Goal: Navigation & Orientation: Find specific page/section

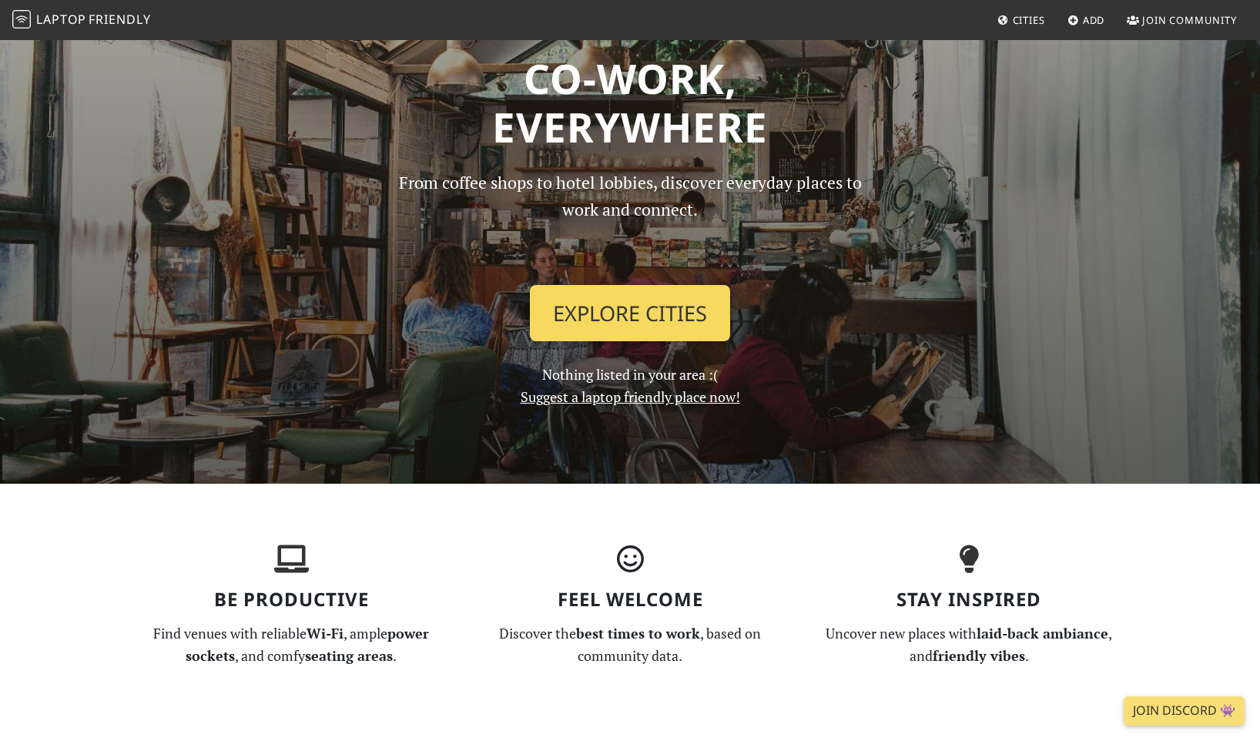
click at [569, 308] on link "Explore Cities" at bounding box center [630, 313] width 200 height 57
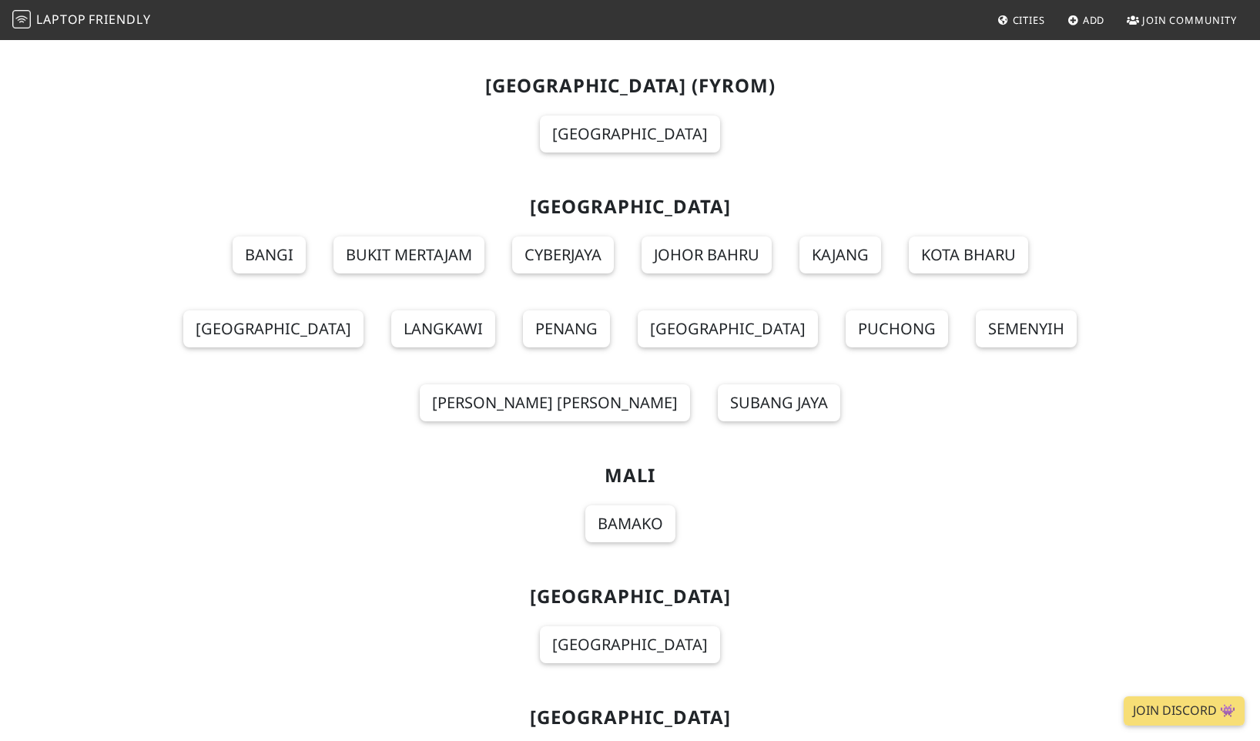
scroll to position [10347, 0]
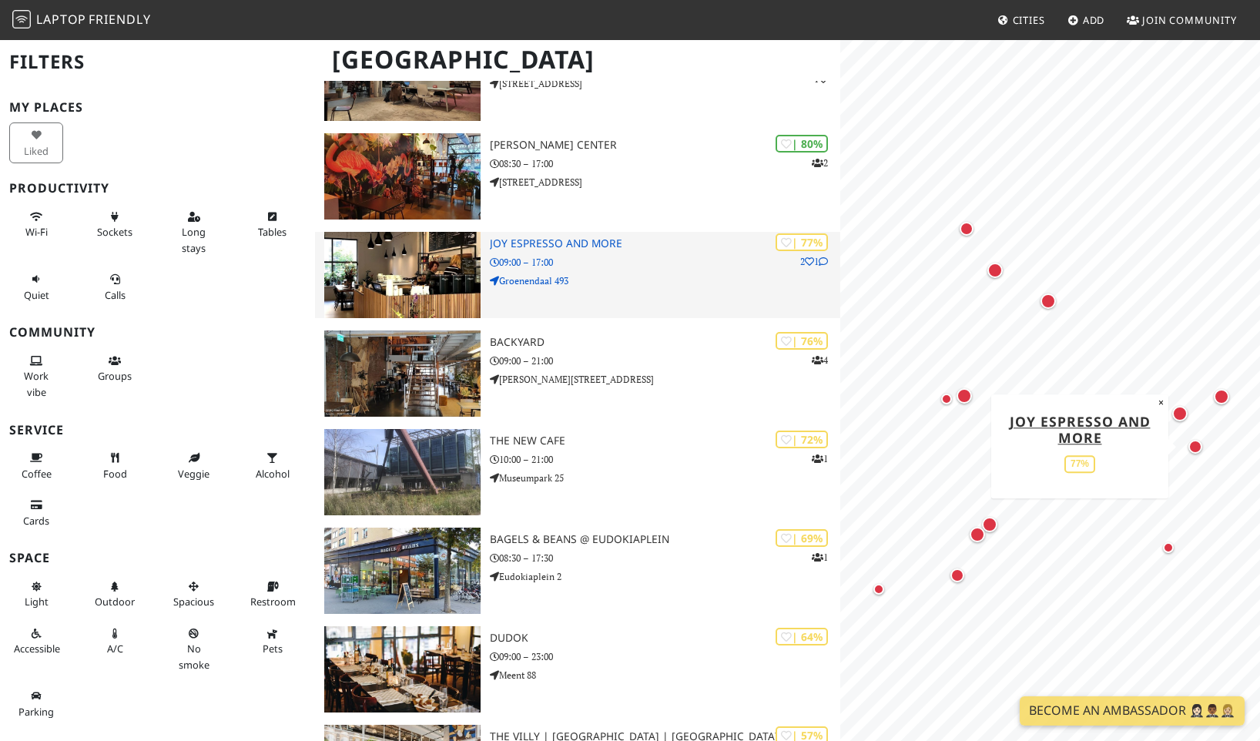
scroll to position [669, 0]
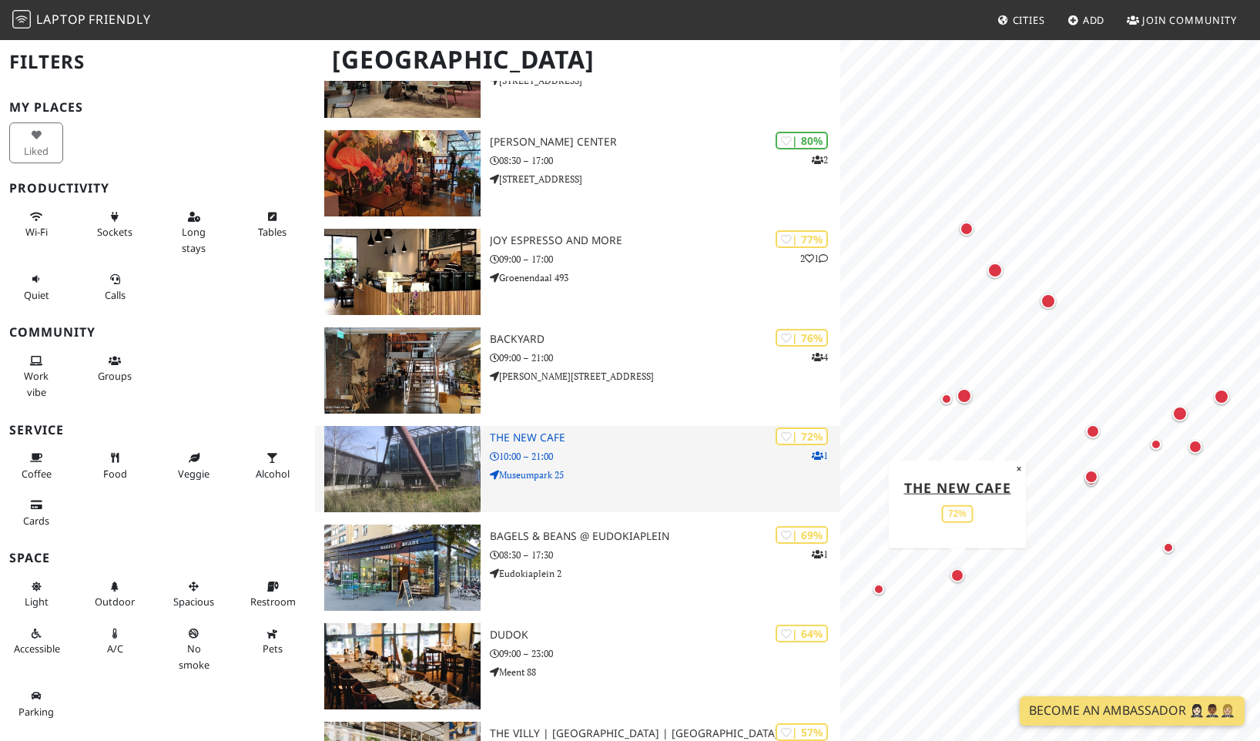
click at [465, 433] on img at bounding box center [402, 469] width 156 height 86
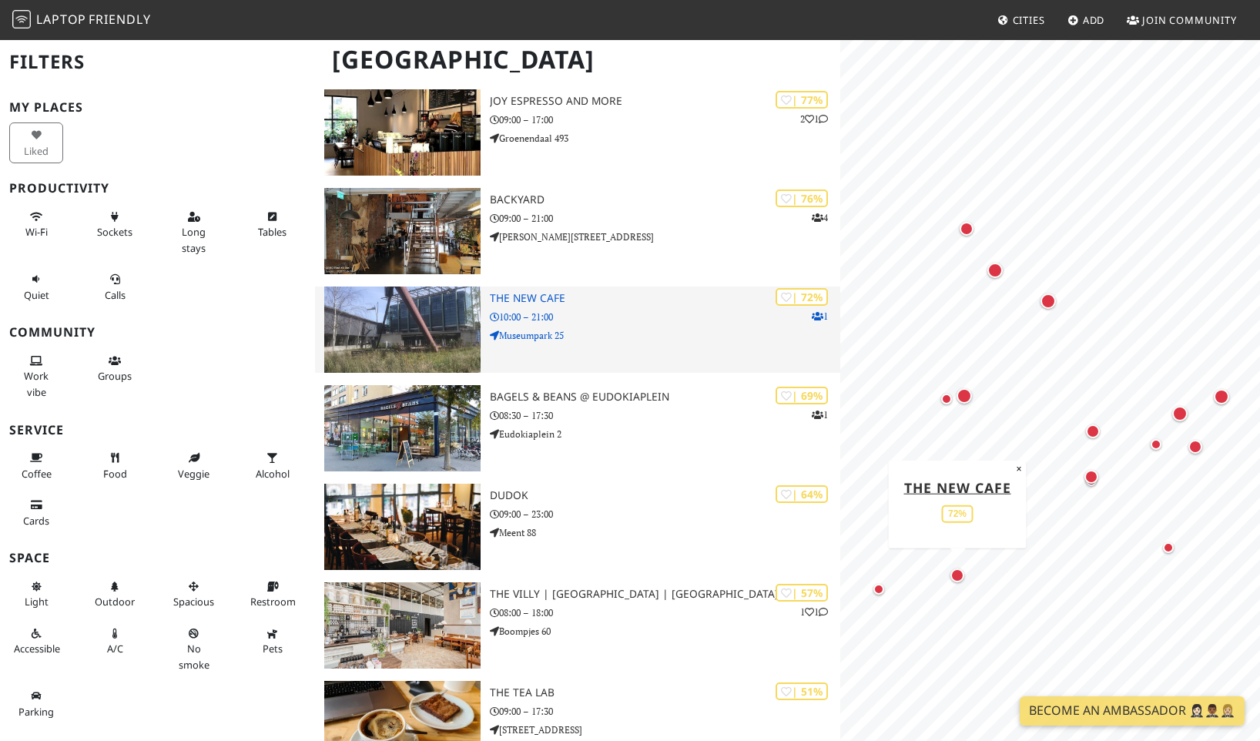
scroll to position [822, 0]
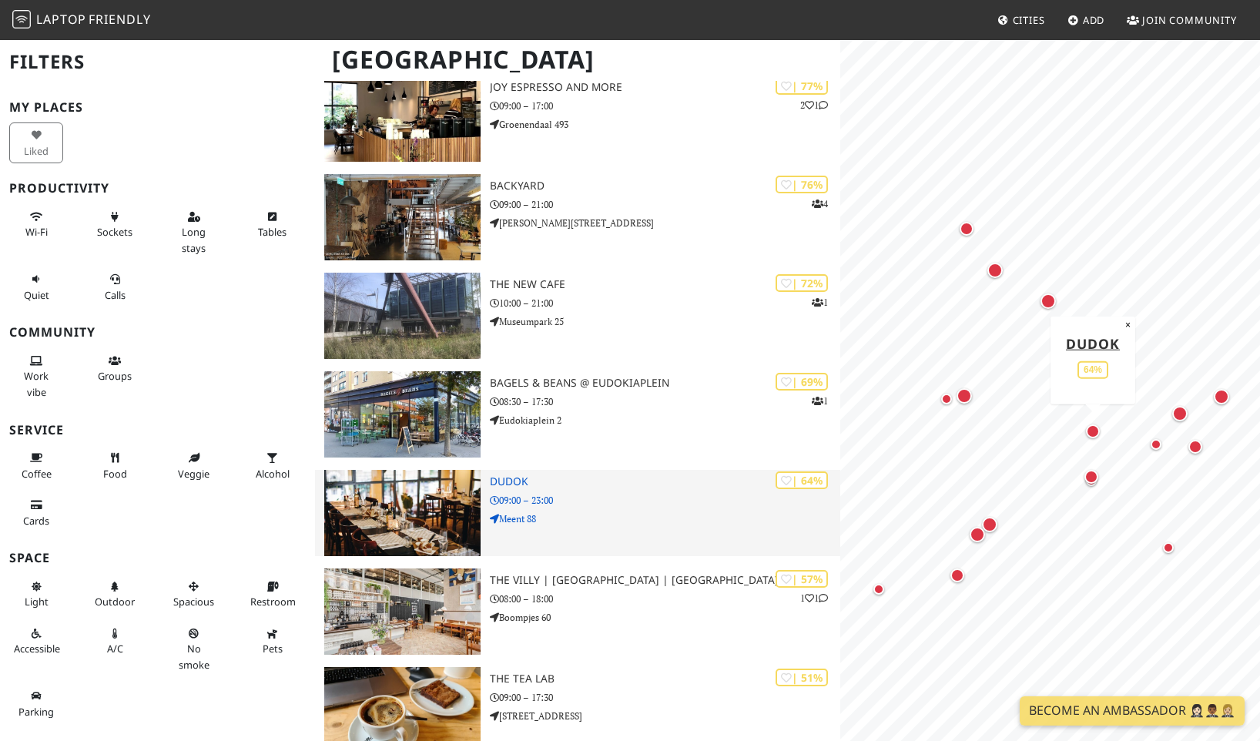
click at [430, 475] on img at bounding box center [402, 513] width 156 height 86
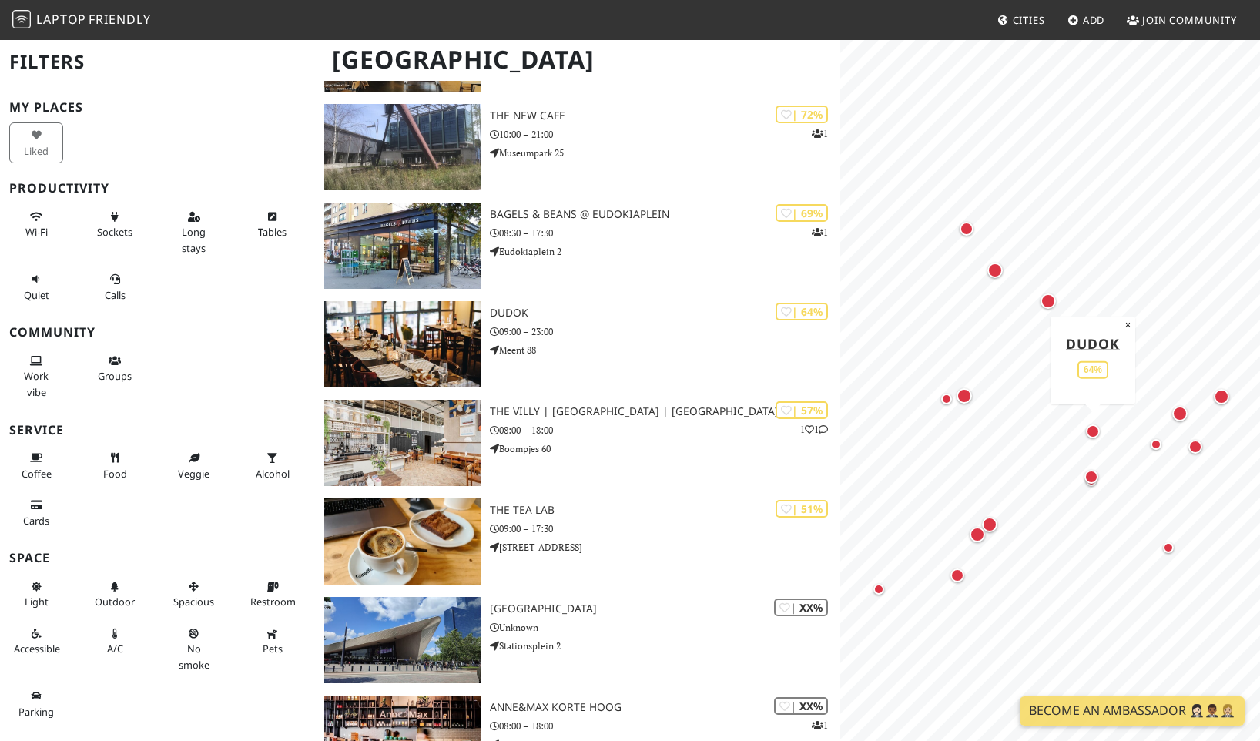
scroll to position [995, 0]
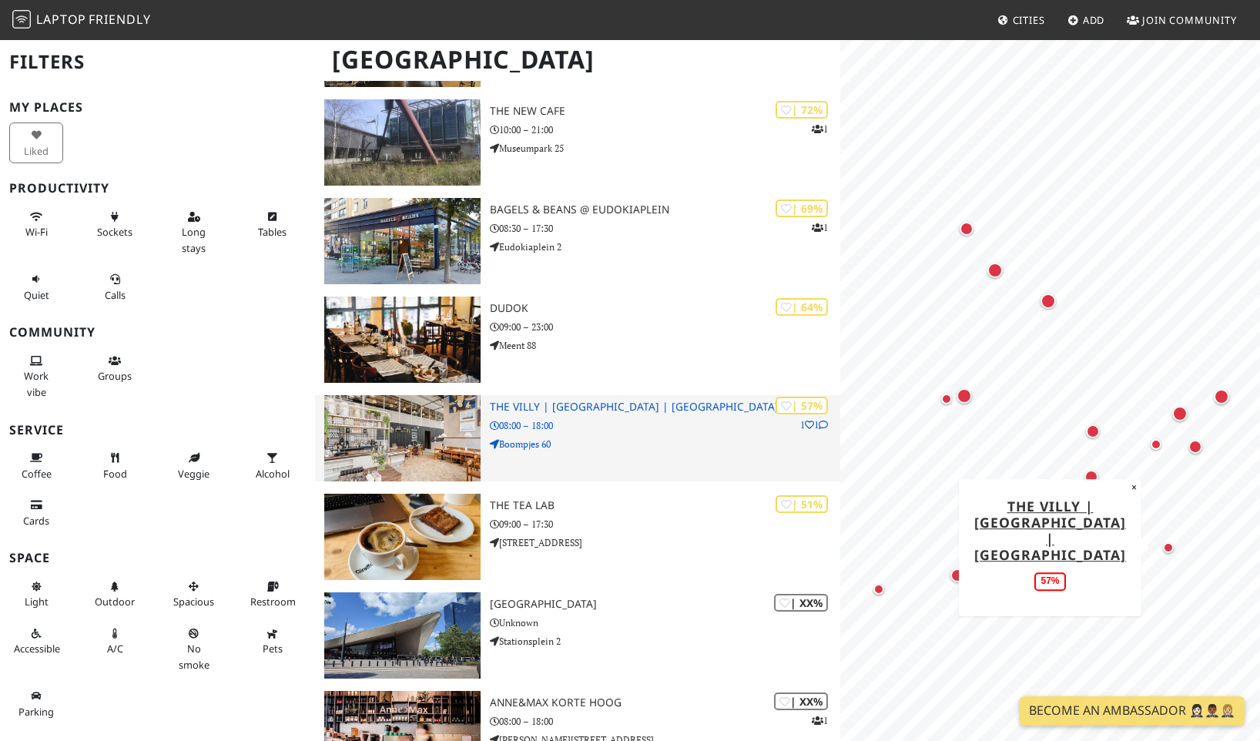
click at [404, 435] on img at bounding box center [402, 438] width 156 height 86
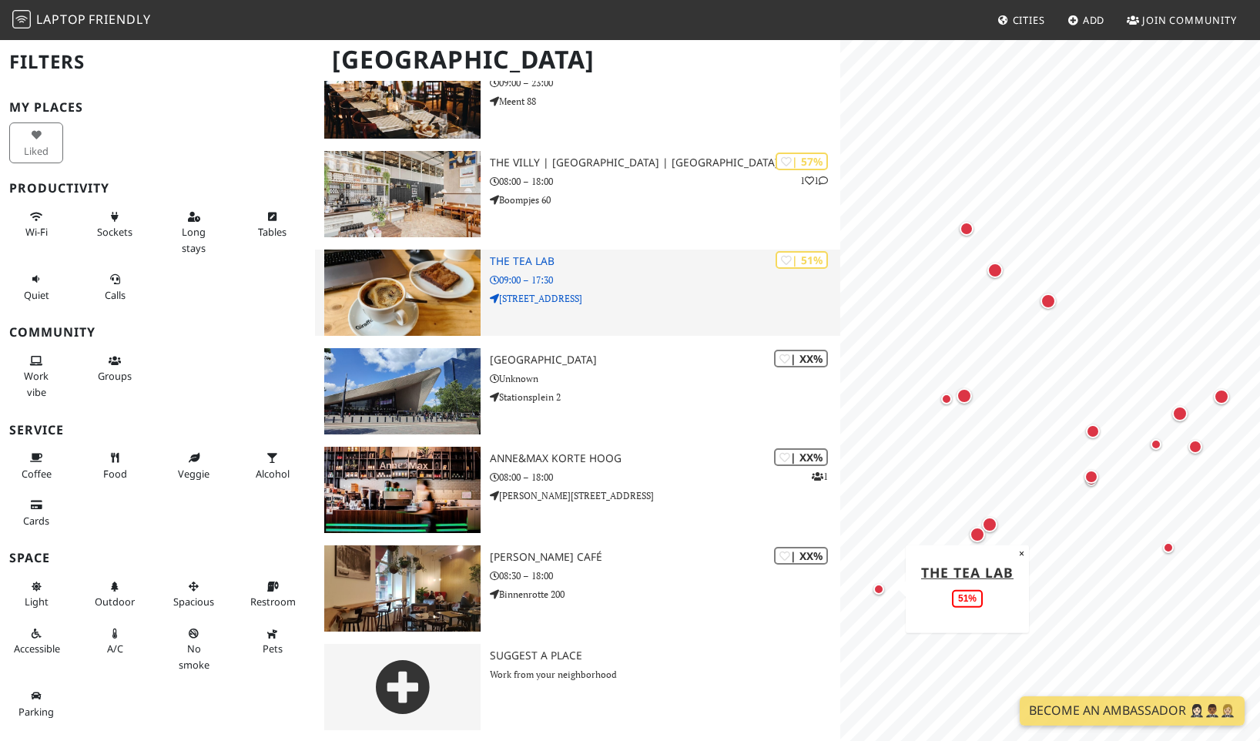
scroll to position [1239, 0]
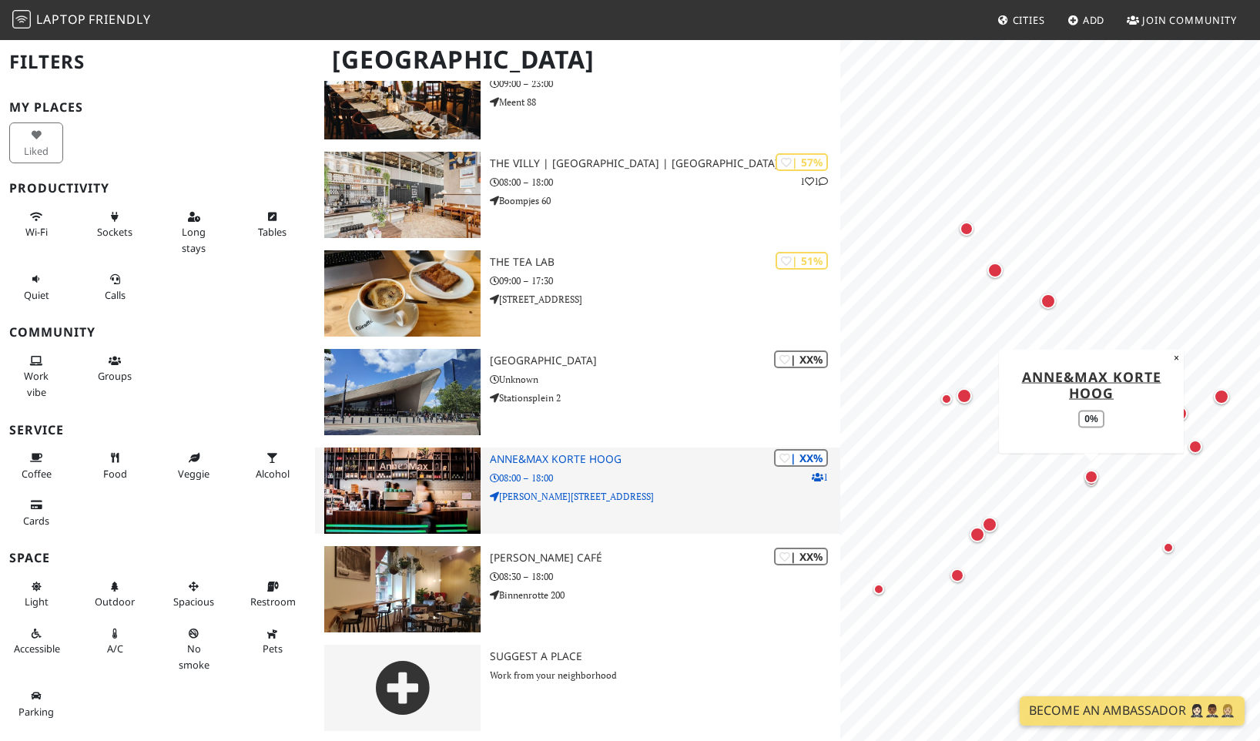
click at [419, 475] on img at bounding box center [402, 491] width 156 height 86
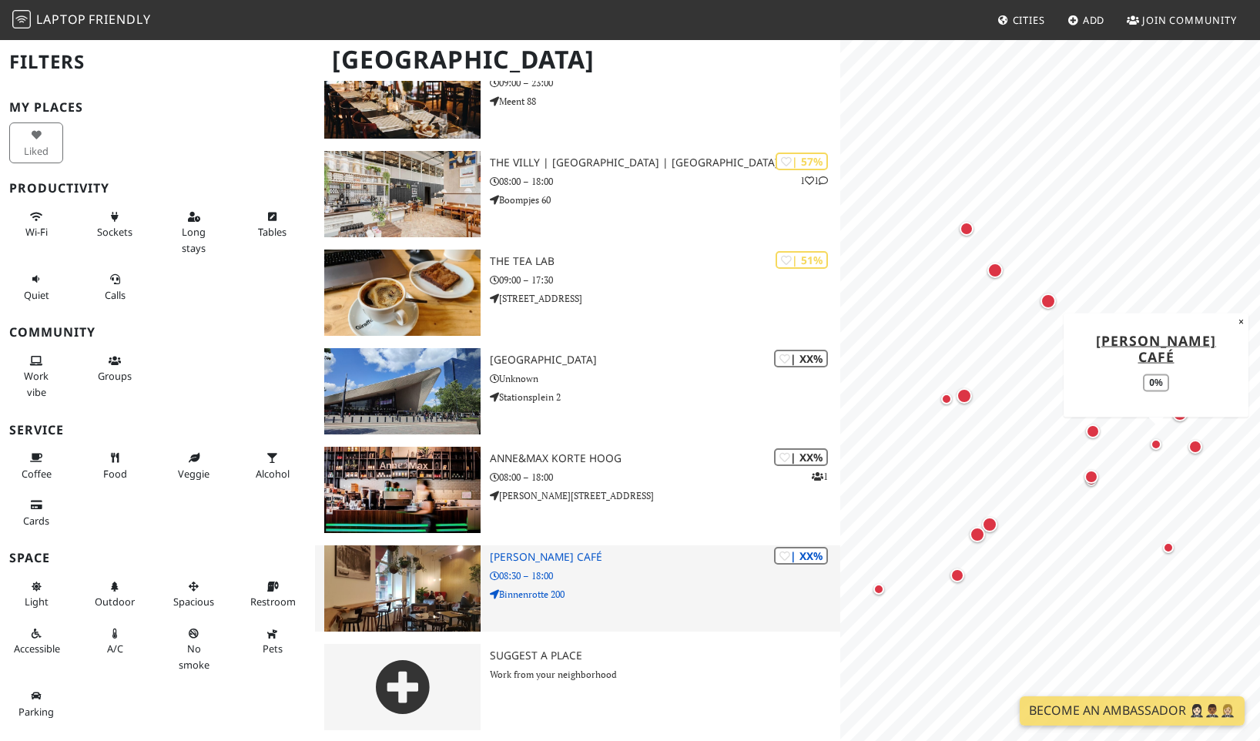
click at [371, 619] on img at bounding box center [402, 588] width 156 height 86
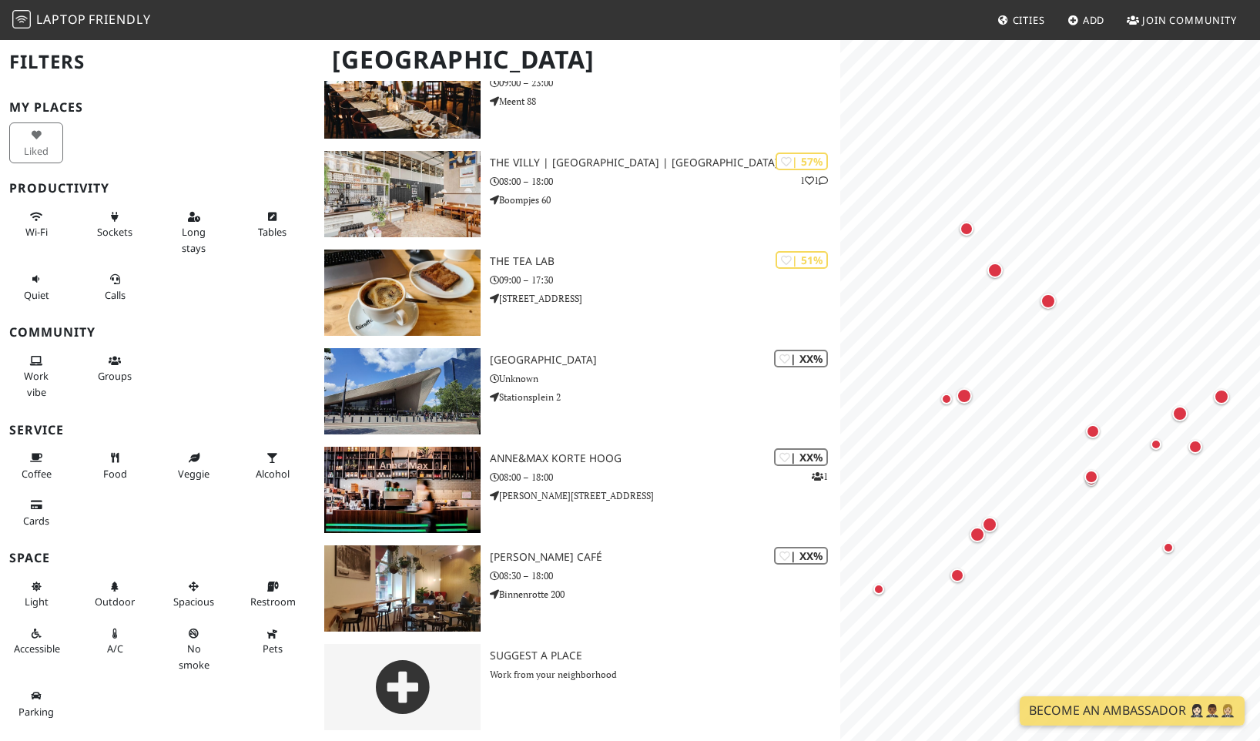
scroll to position [1239, 0]
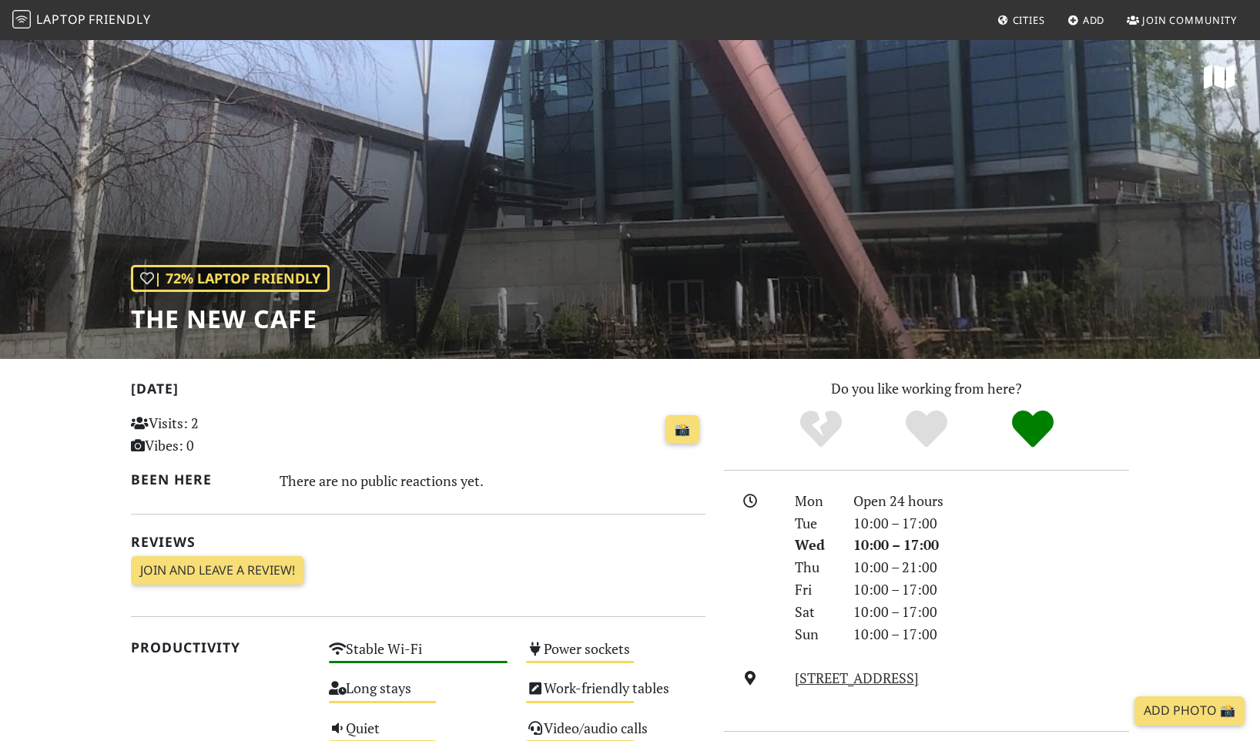
scroll to position [0, 1]
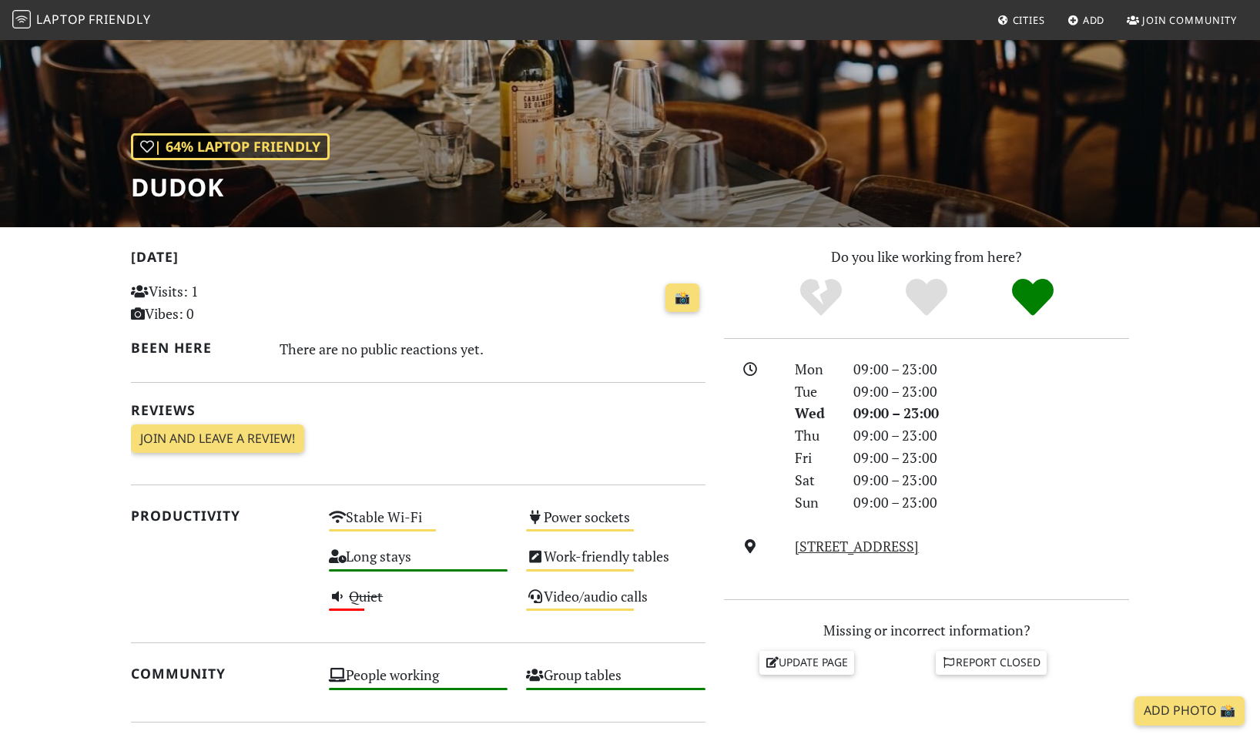
scroll to position [132, 0]
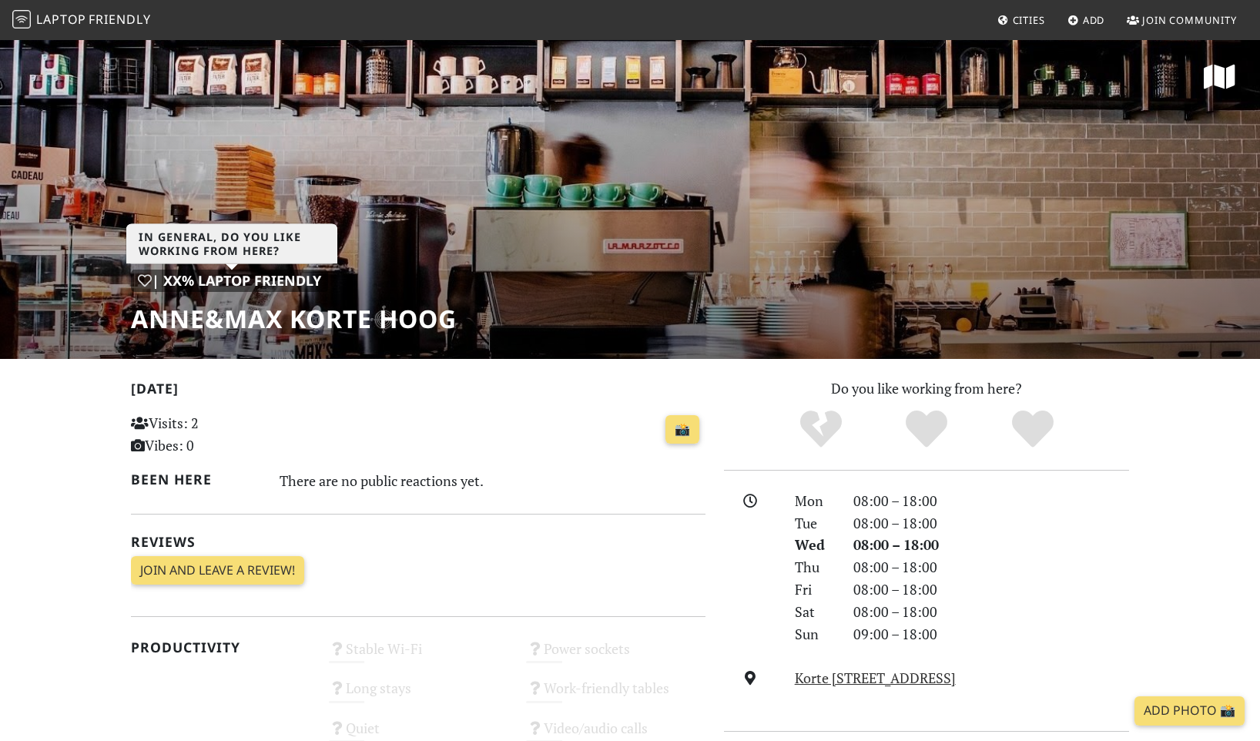
scroll to position [9, 0]
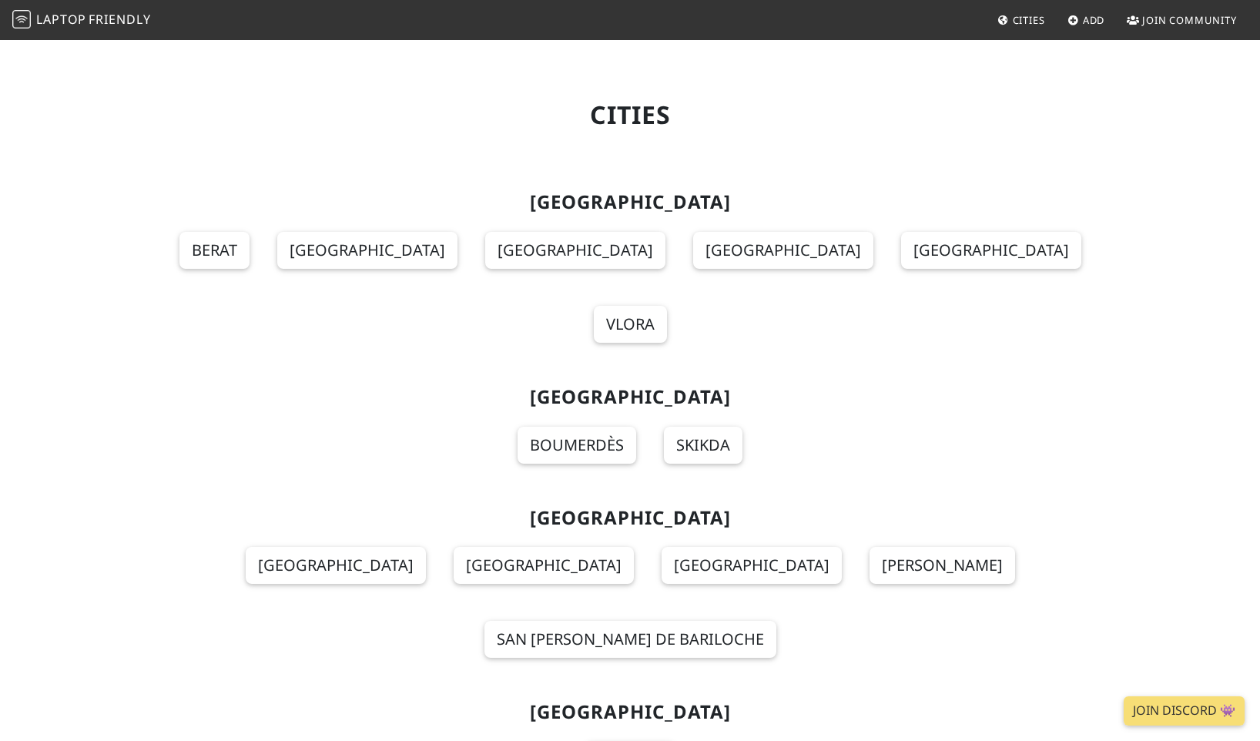
scroll to position [10347, 0]
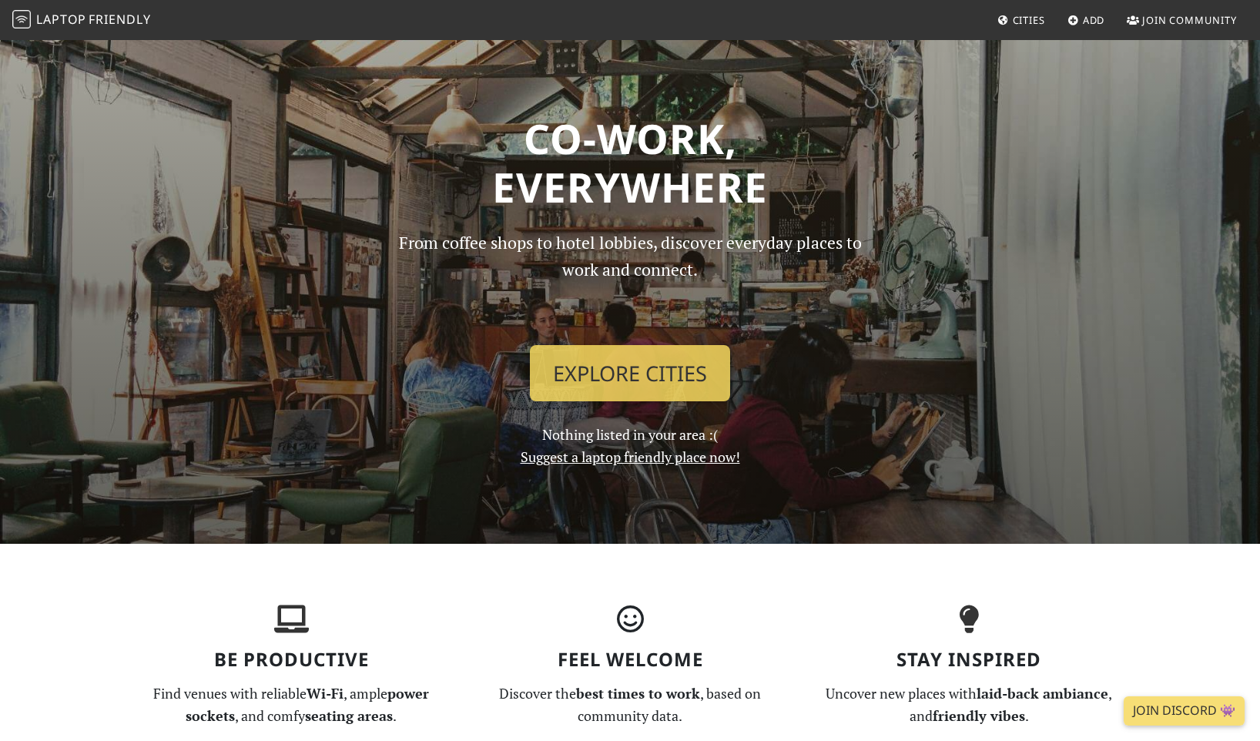
scroll to position [53, 0]
